Goal: Task Accomplishment & Management: Complete application form

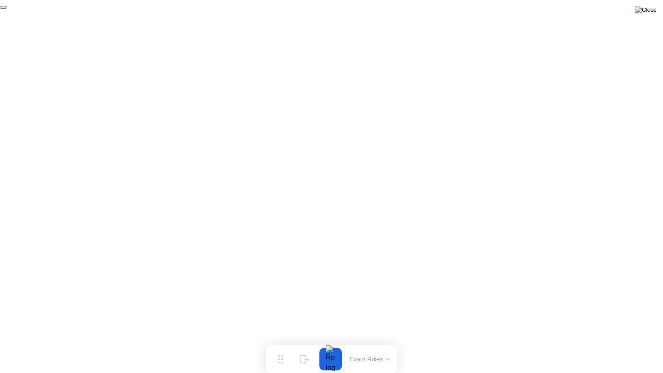
click at [649, 13] on img at bounding box center [646, 9] width 22 height 7
click at [646, 11] on img at bounding box center [646, 9] width 22 height 7
